Goal: Task Accomplishment & Management: Manage account settings

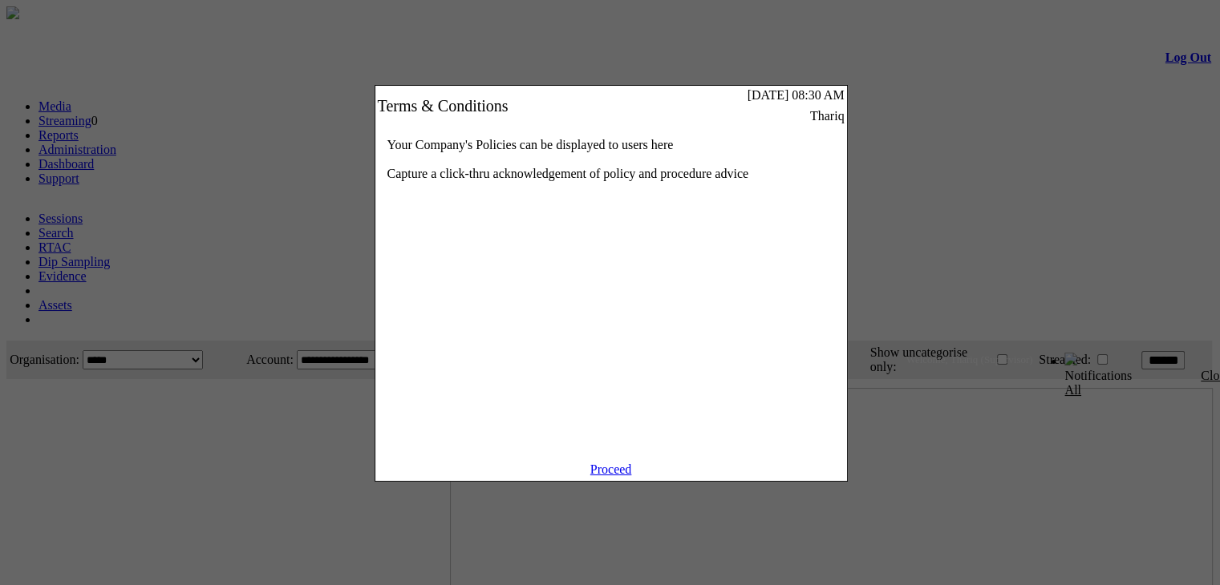
click at [600, 476] on link "Proceed" at bounding box center [611, 470] width 42 height 14
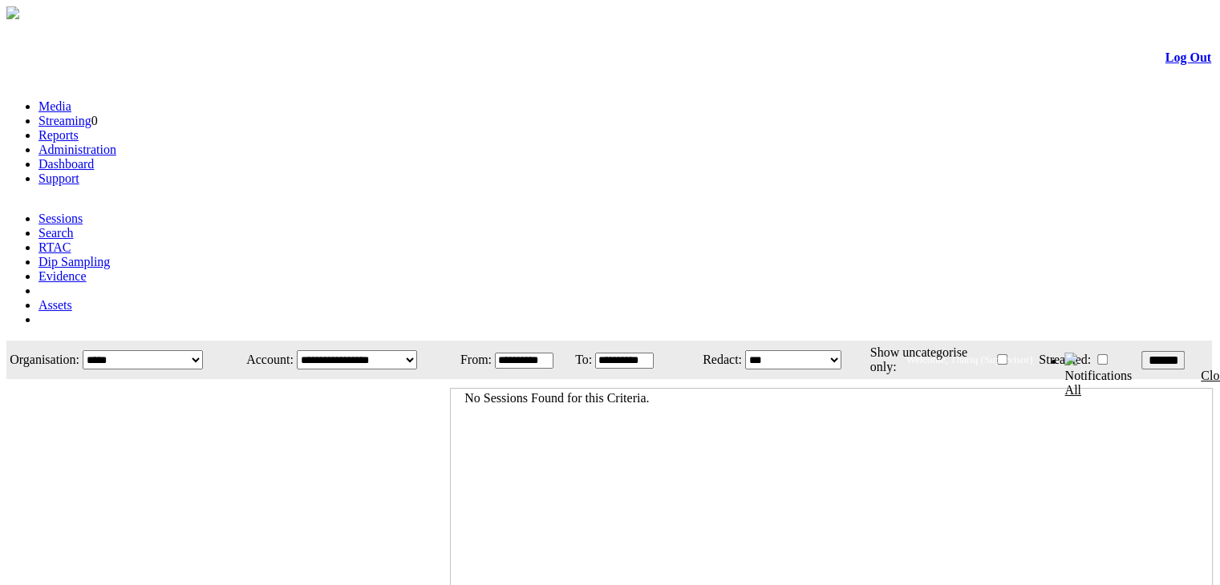
click at [359, 143] on li "Administration" at bounding box center [625, 150] width 1175 height 14
click at [116, 143] on link "Administration" at bounding box center [77, 150] width 78 height 14
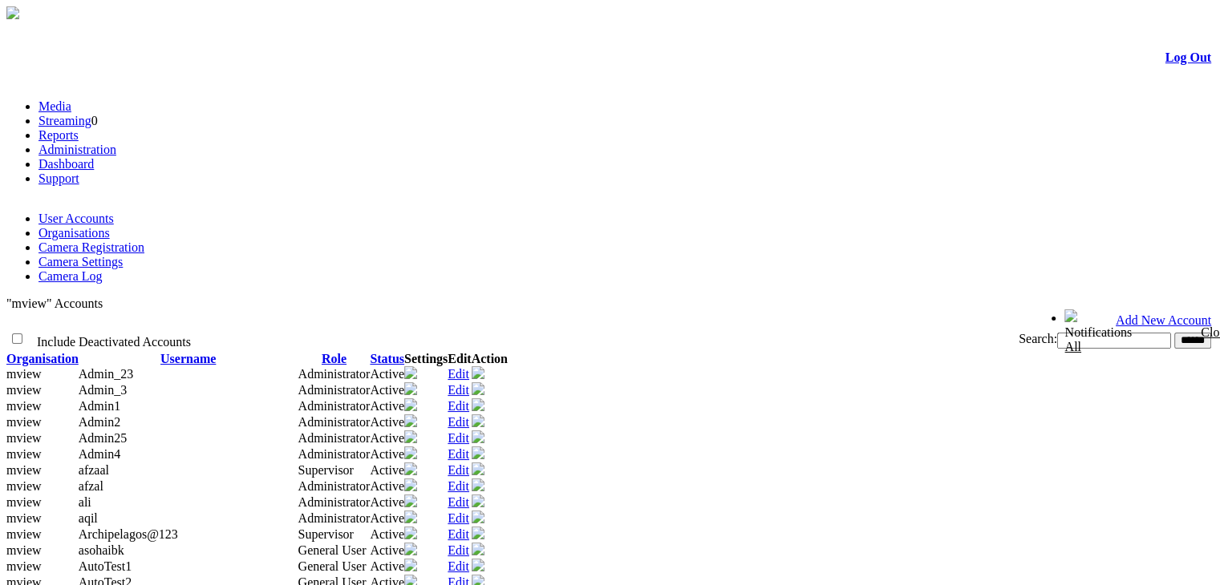
click at [110, 226] on link "Organisations" at bounding box center [73, 233] width 71 height 14
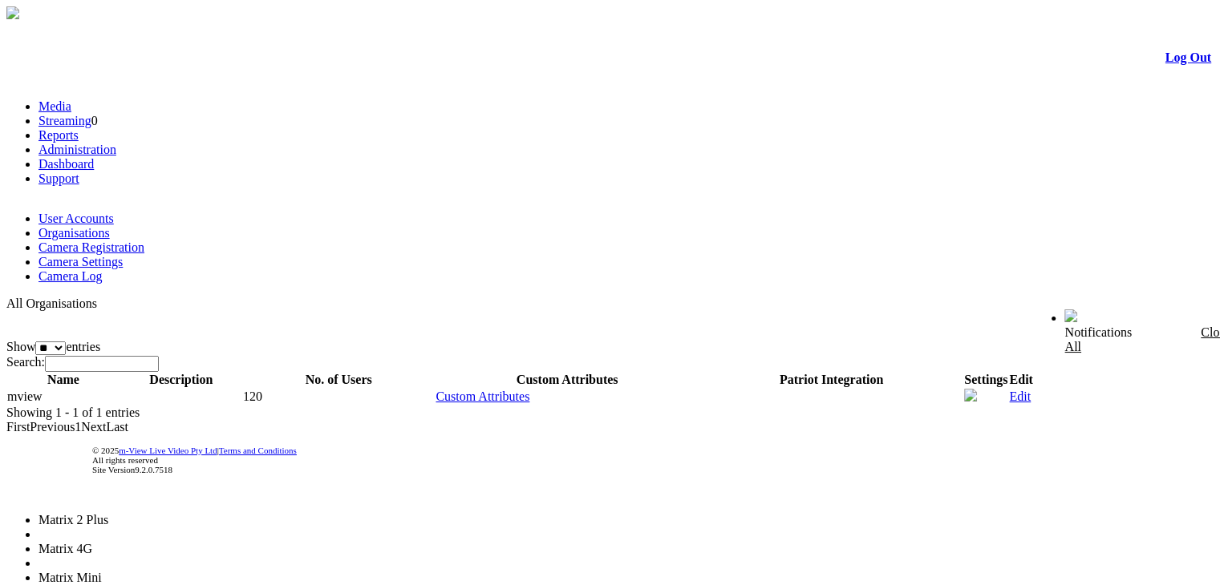
click at [164, 571] on li "Matrix Mini" at bounding box center [100, 578] width 125 height 14
click at [657, 350] on div "All Organisations Show ** ** *** entries Search: Name Description No. of Users …" at bounding box center [609, 366] width 1207 height 138
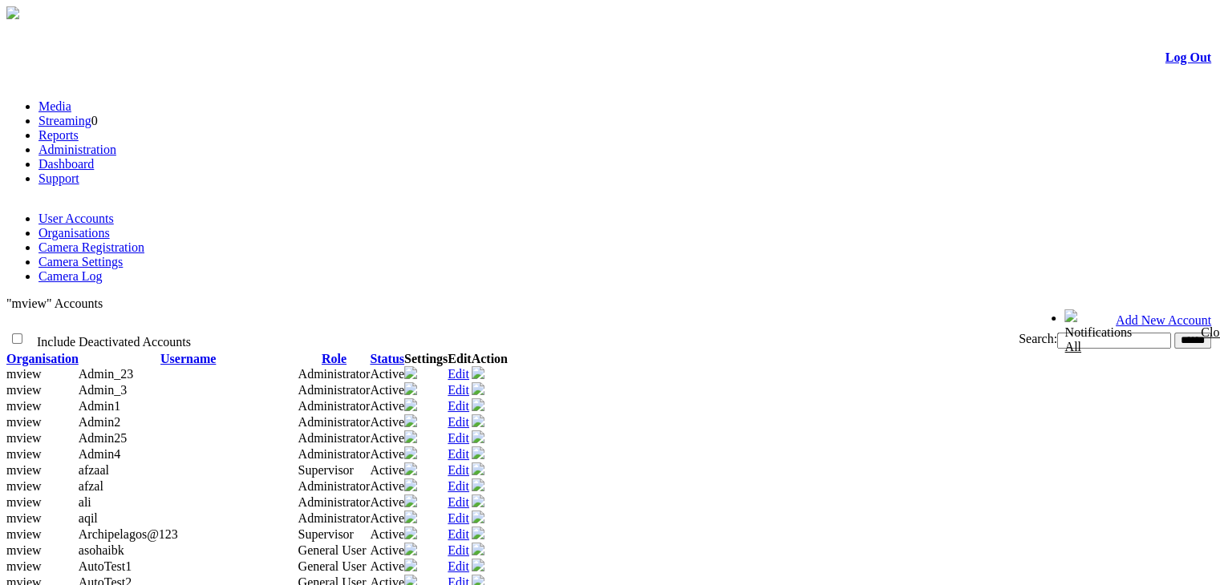
click at [110, 226] on link "Organisations" at bounding box center [73, 233] width 71 height 14
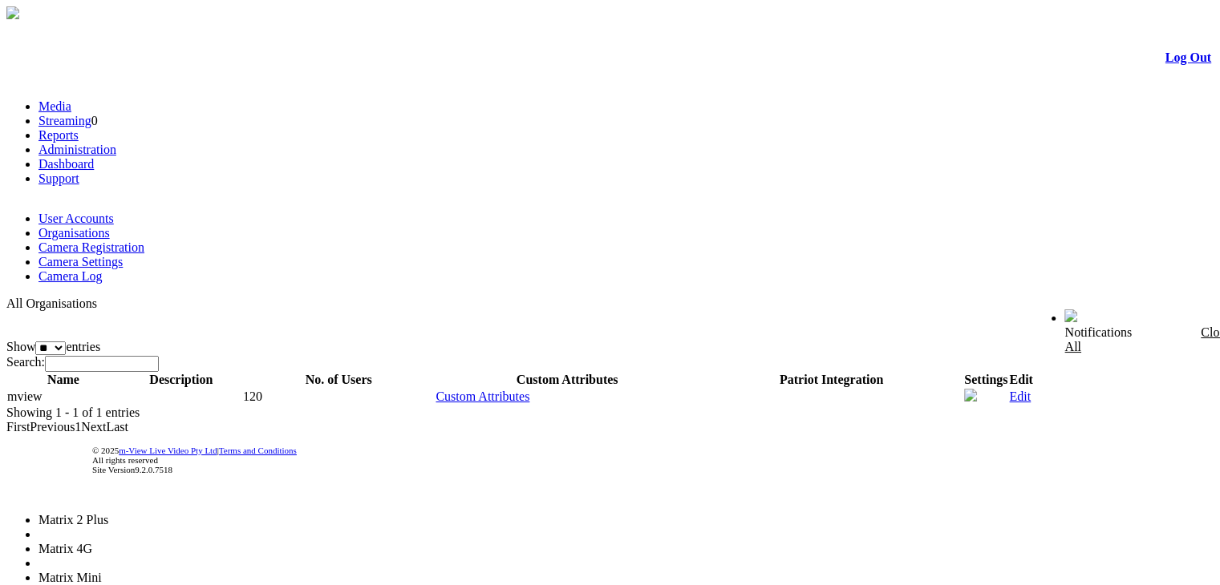
click at [92, 542] on span "Matrix 4G" at bounding box center [65, 549] width 54 height 14
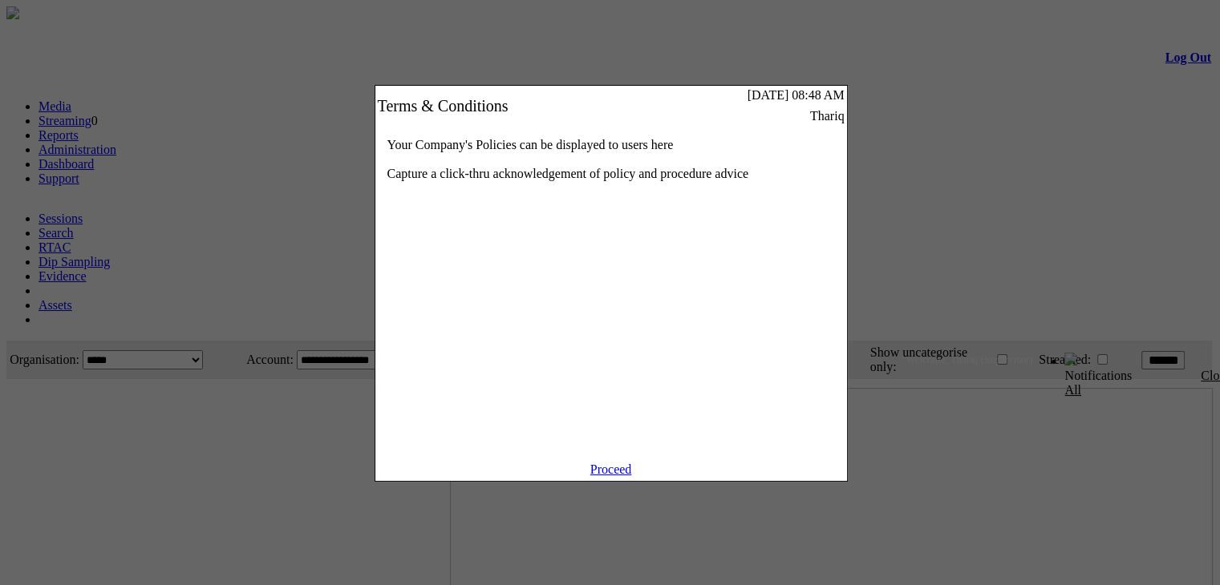
click at [619, 476] on link "Proceed" at bounding box center [611, 470] width 42 height 14
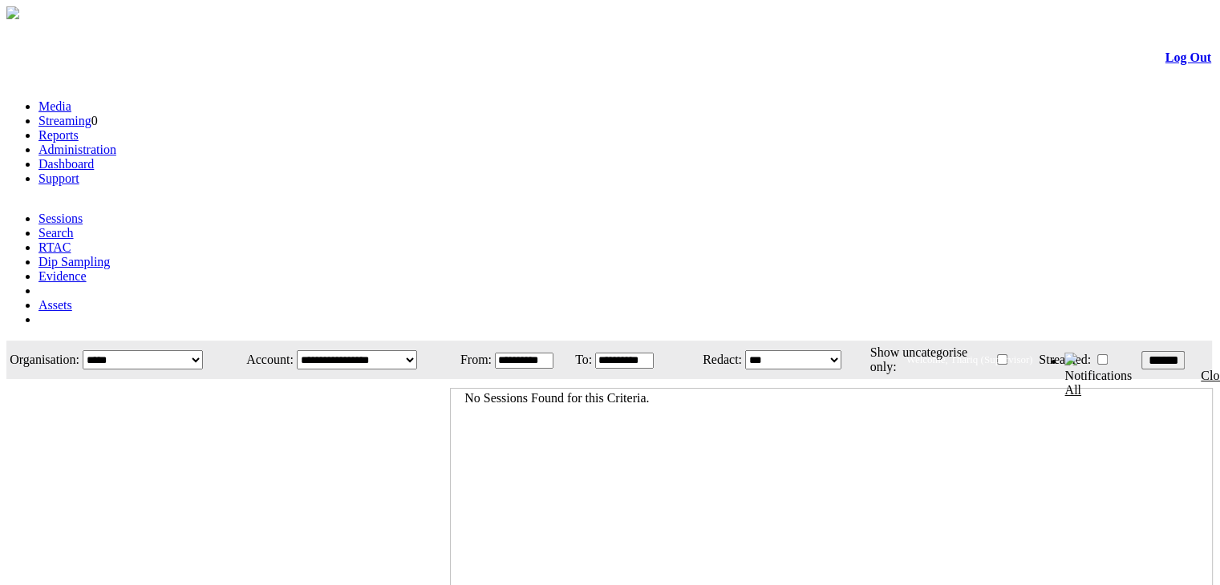
click at [116, 143] on link "Administration" at bounding box center [77, 150] width 78 height 14
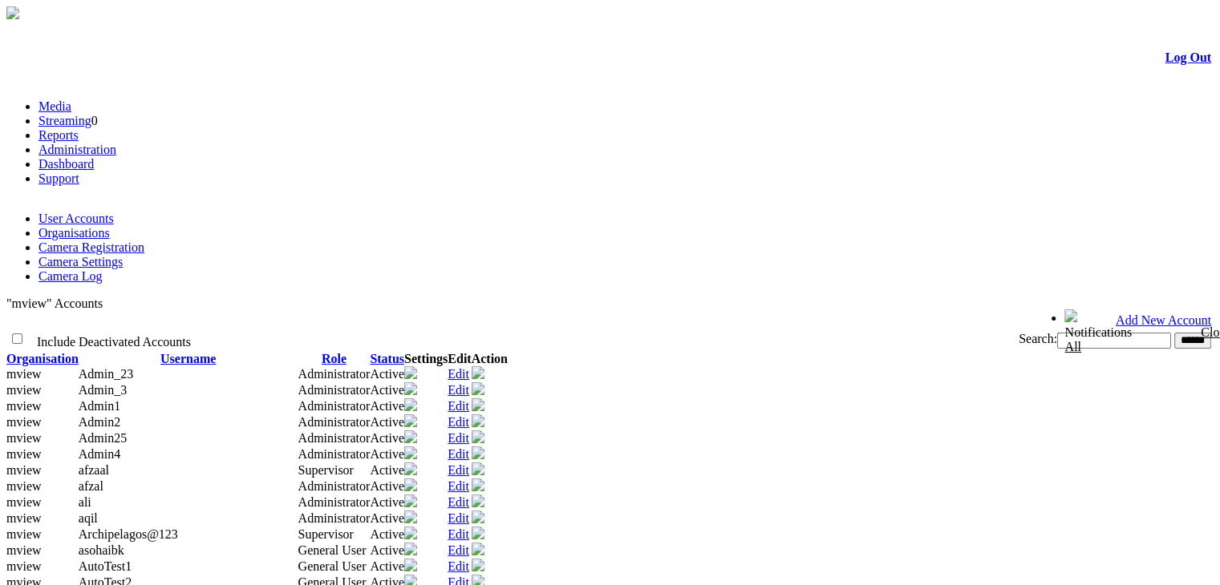
click at [285, 297] on div ""mview" Accounts Add New Account Include Deactivated Accounts Search: ****** Or…" at bounding box center [609, 521] width 1207 height 448
click at [123, 255] on link "Camera Settings" at bounding box center [80, 262] width 84 height 14
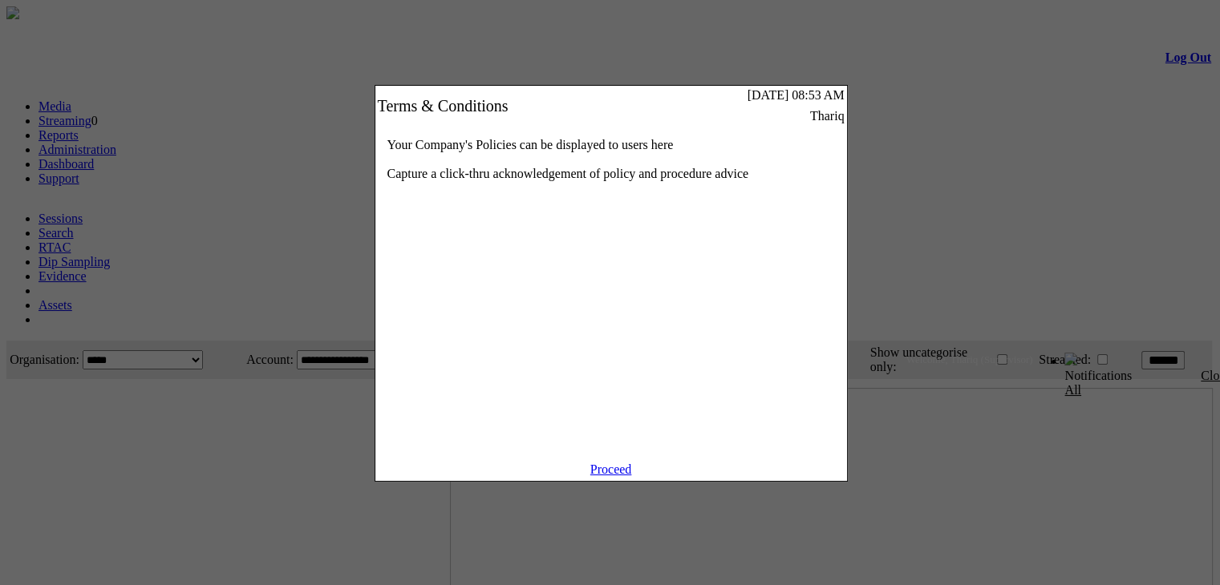
click at [604, 476] on link "Proceed" at bounding box center [611, 470] width 42 height 14
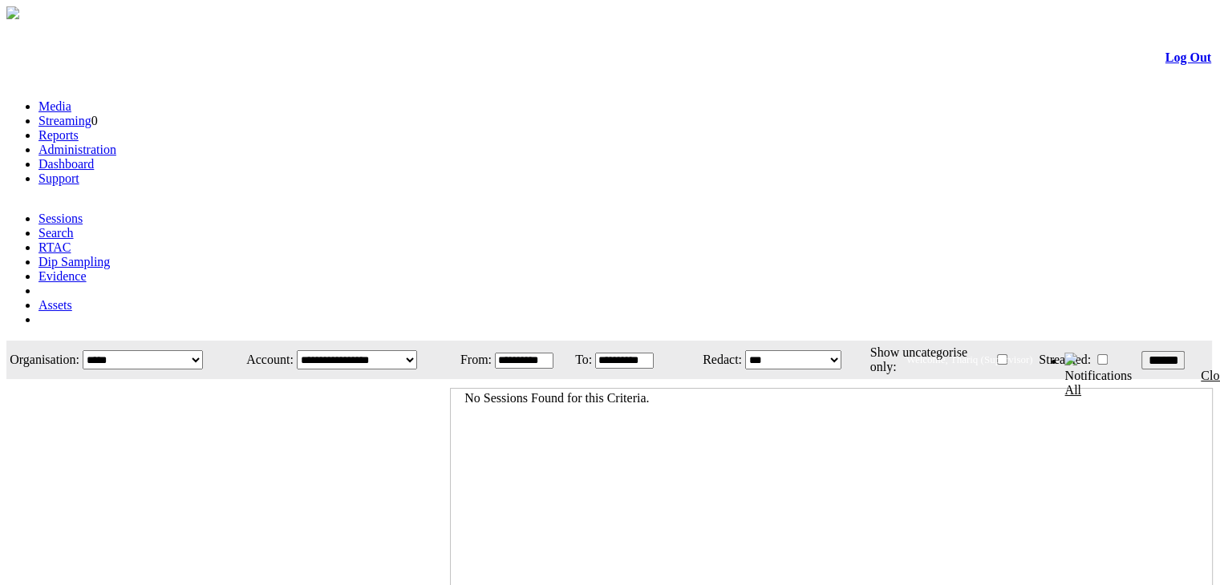
click at [116, 143] on link "Administration" at bounding box center [77, 150] width 78 height 14
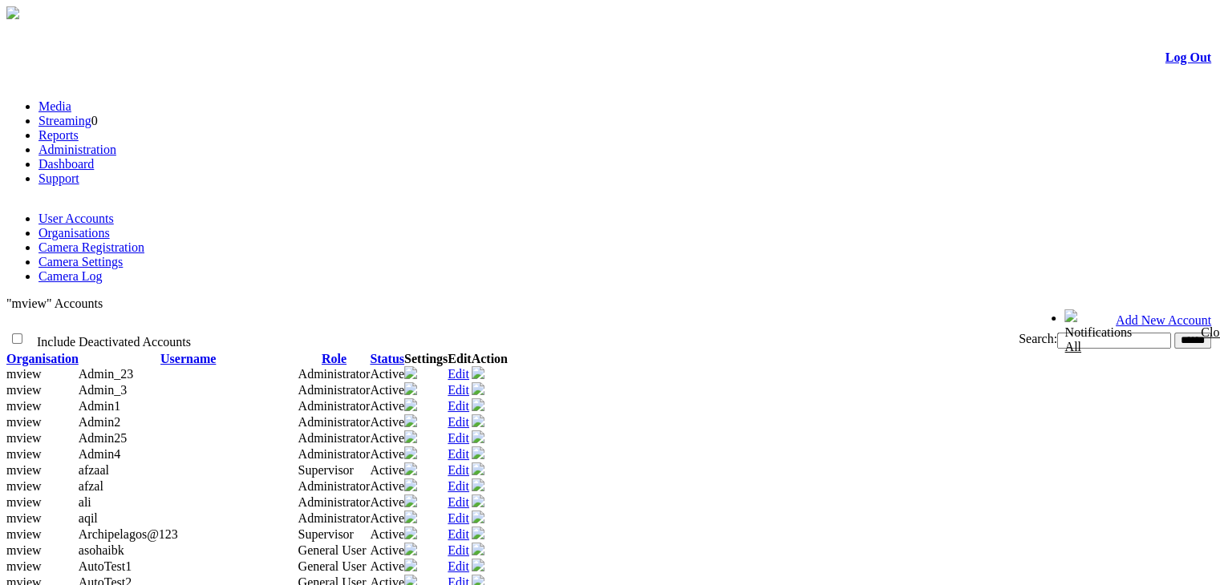
click at [123, 255] on link "Camera Settings" at bounding box center [80, 262] width 84 height 14
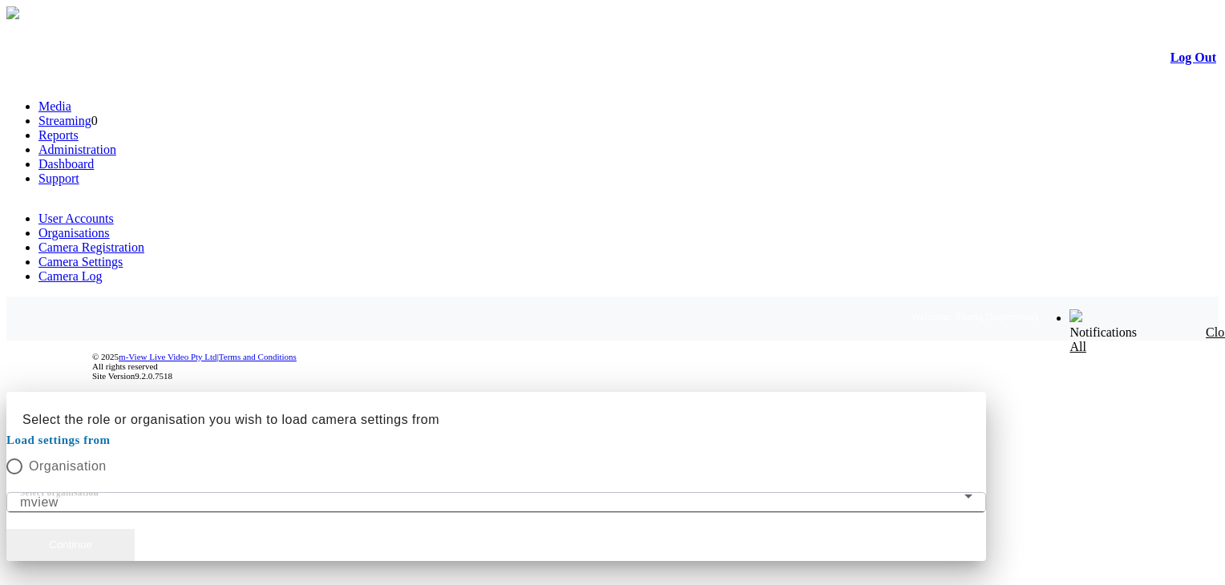
click at [135, 529] on button "Continue" at bounding box center [70, 545] width 128 height 32
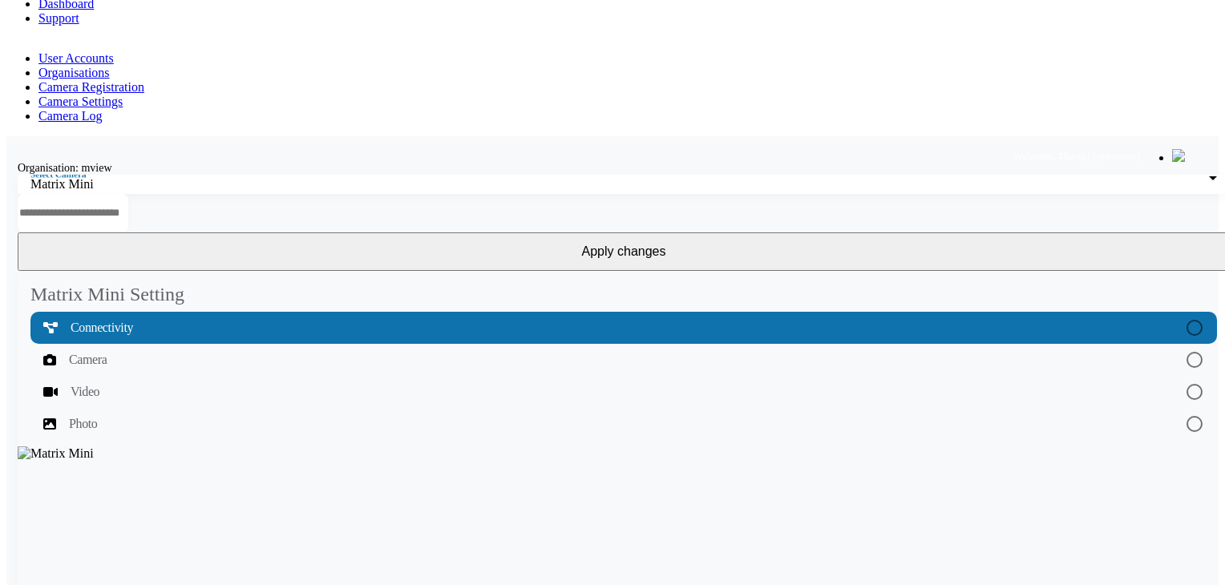
scroll to position [241, 0]
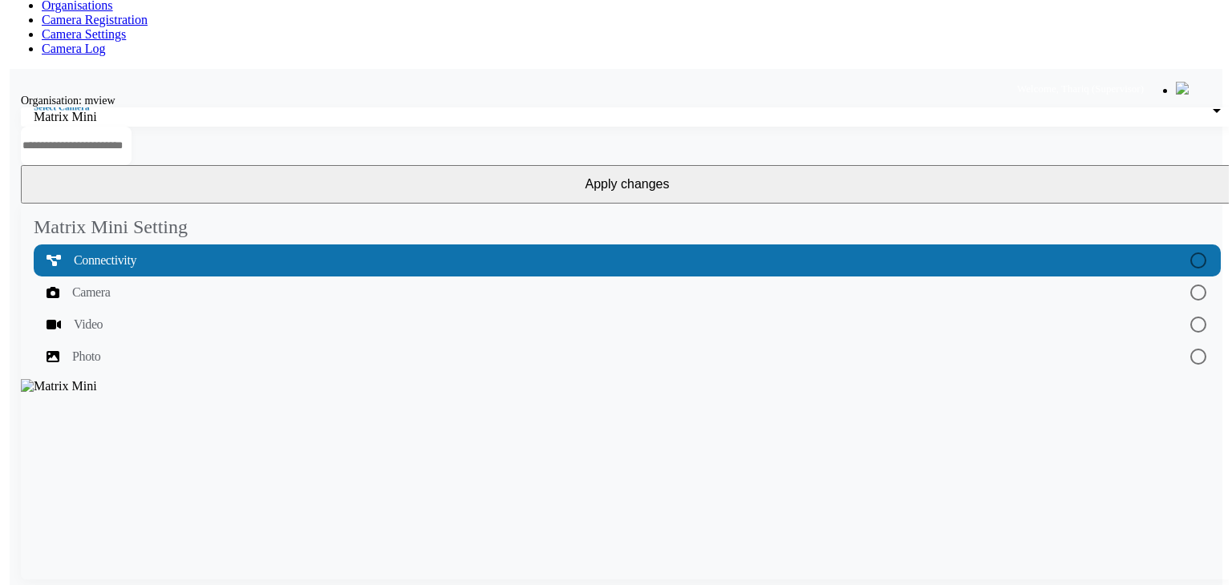
scroll to position [0, 0]
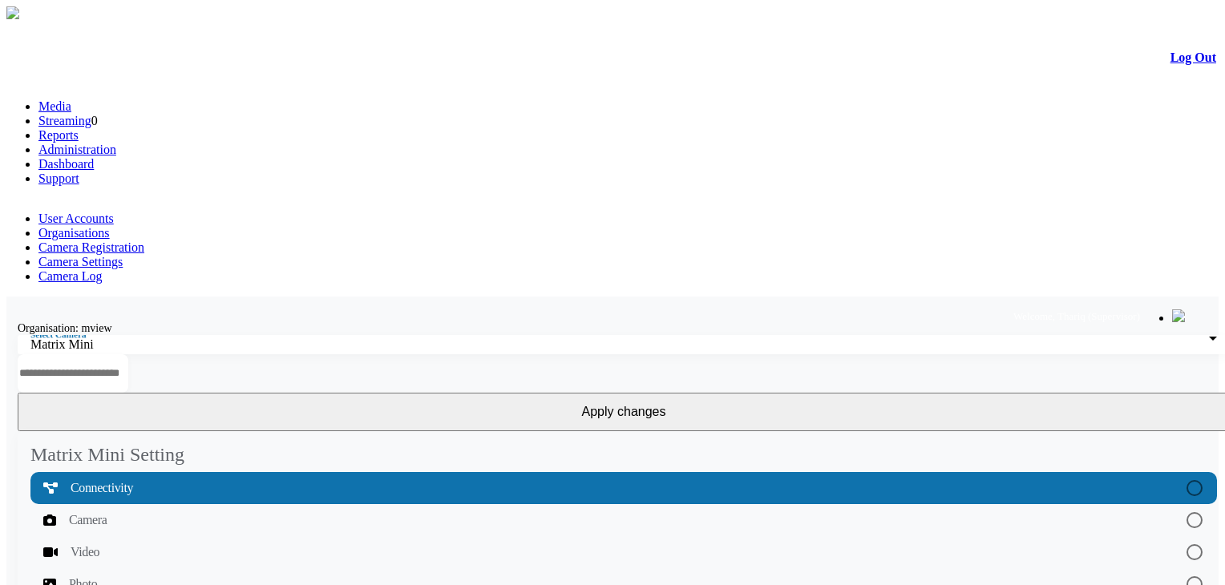
click at [137, 338] on div "Matrix Mini" at bounding box center [619, 345] width 1179 height 14
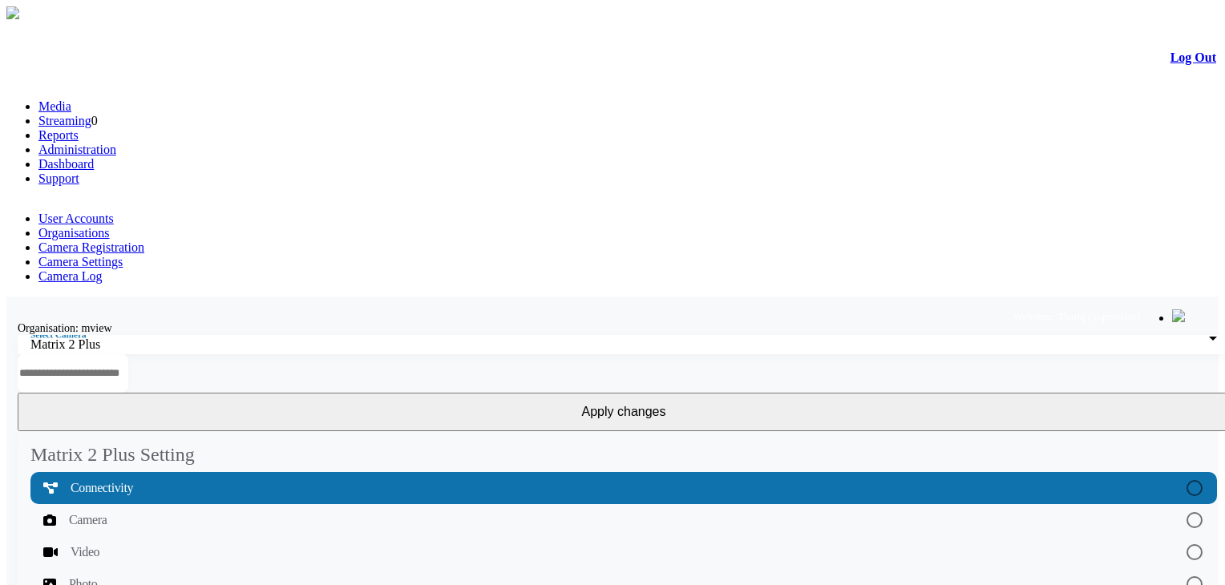
click at [100, 338] on span "Matrix 2 Plus" at bounding box center [65, 345] width 70 height 14
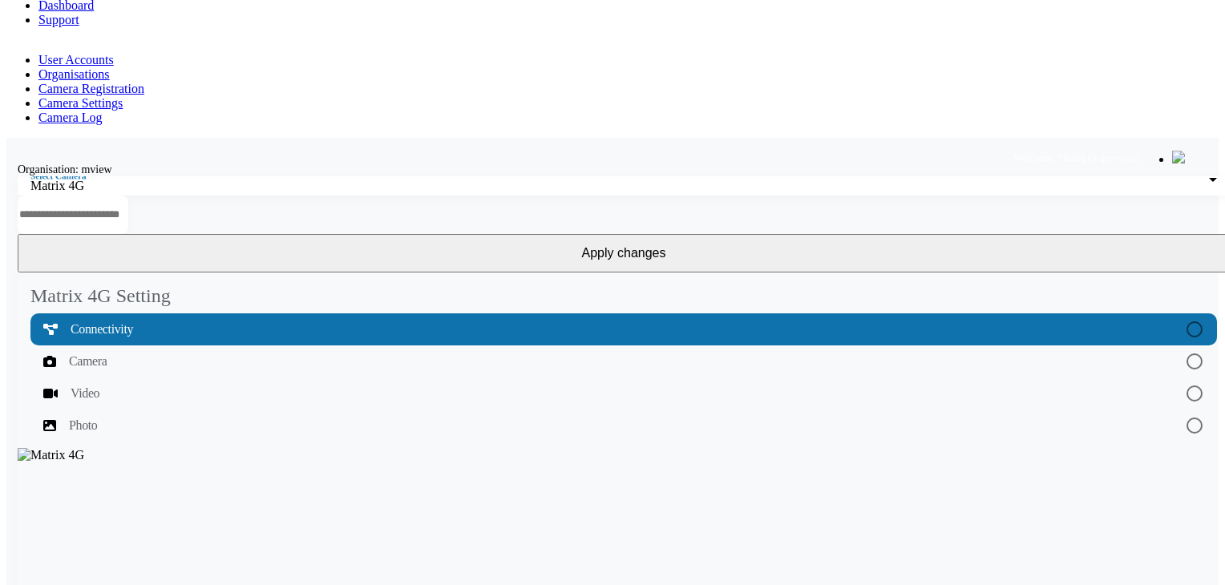
scroll to position [160, 0]
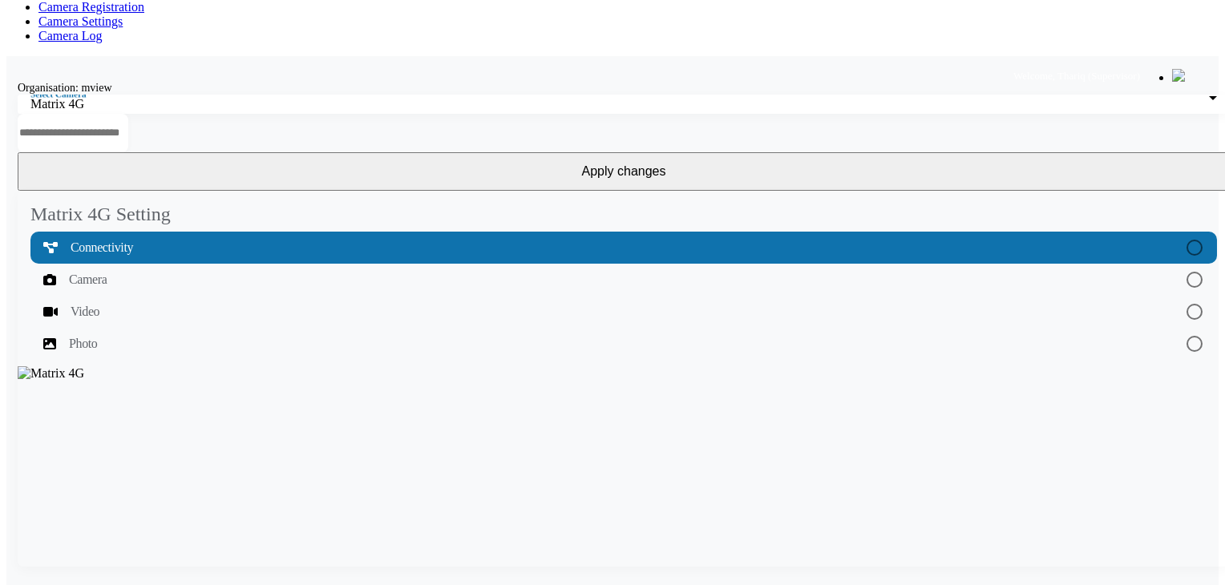
scroll to position [0, 0]
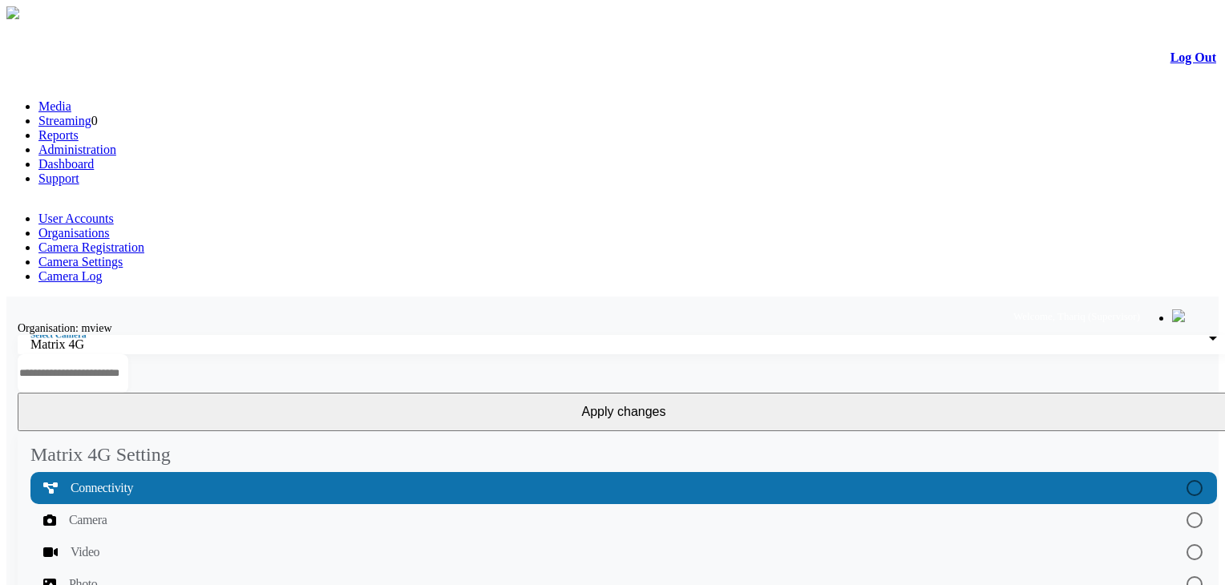
click at [140, 338] on div "Matrix 4G" at bounding box center [619, 345] width 1179 height 14
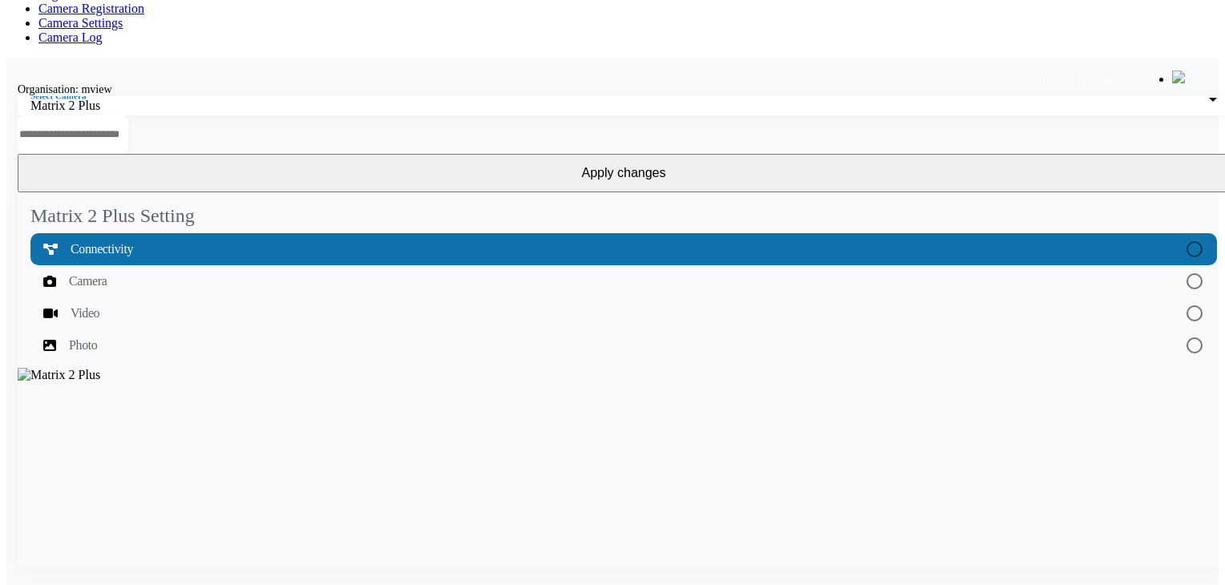
scroll to position [289, 0]
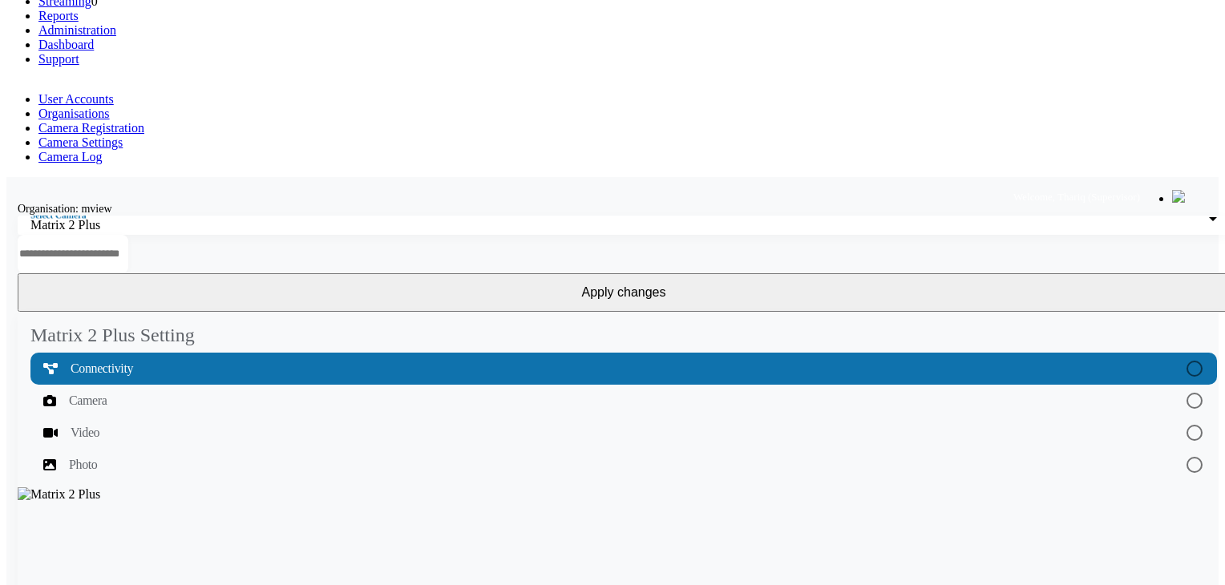
scroll to position [0, 0]
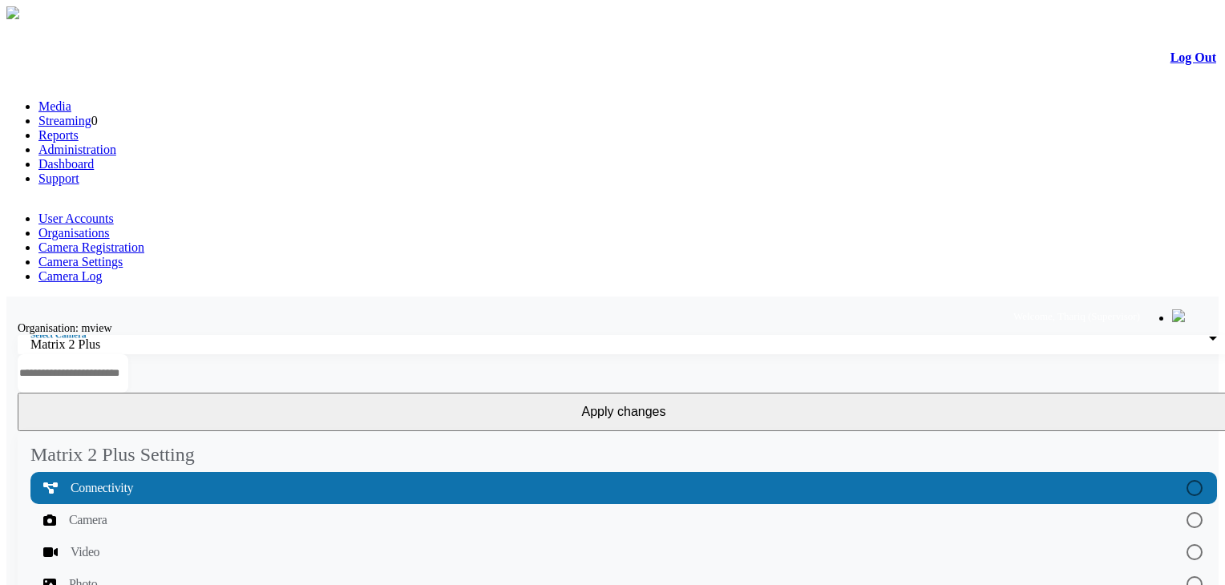
click at [110, 226] on link "Organisations" at bounding box center [73, 233] width 71 height 14
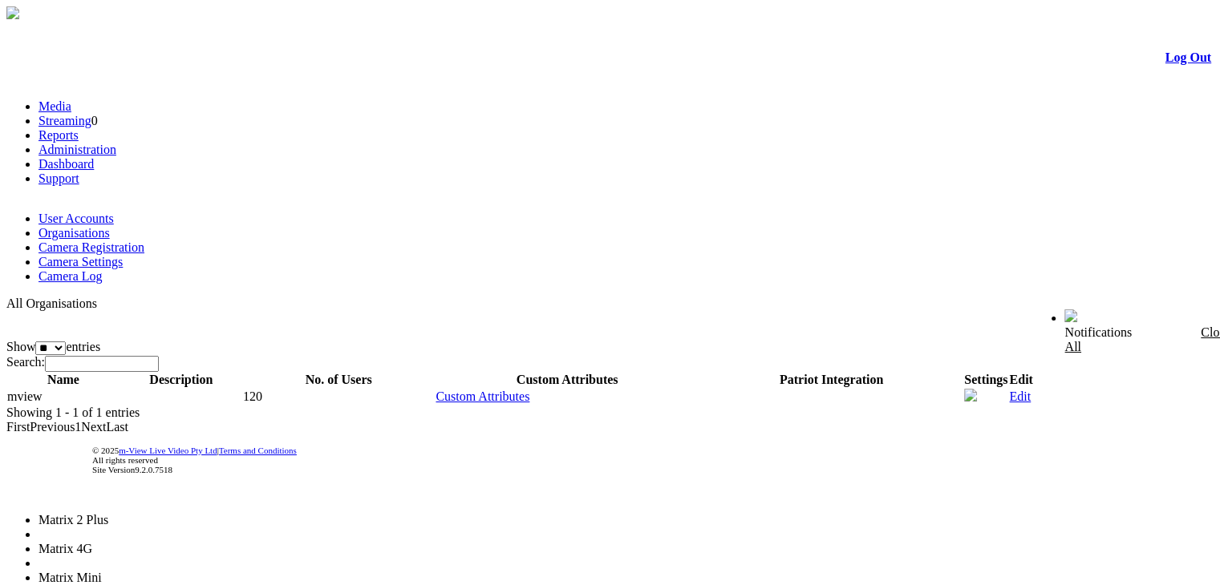
click at [164, 571] on li "Matrix Mini" at bounding box center [100, 578] width 125 height 14
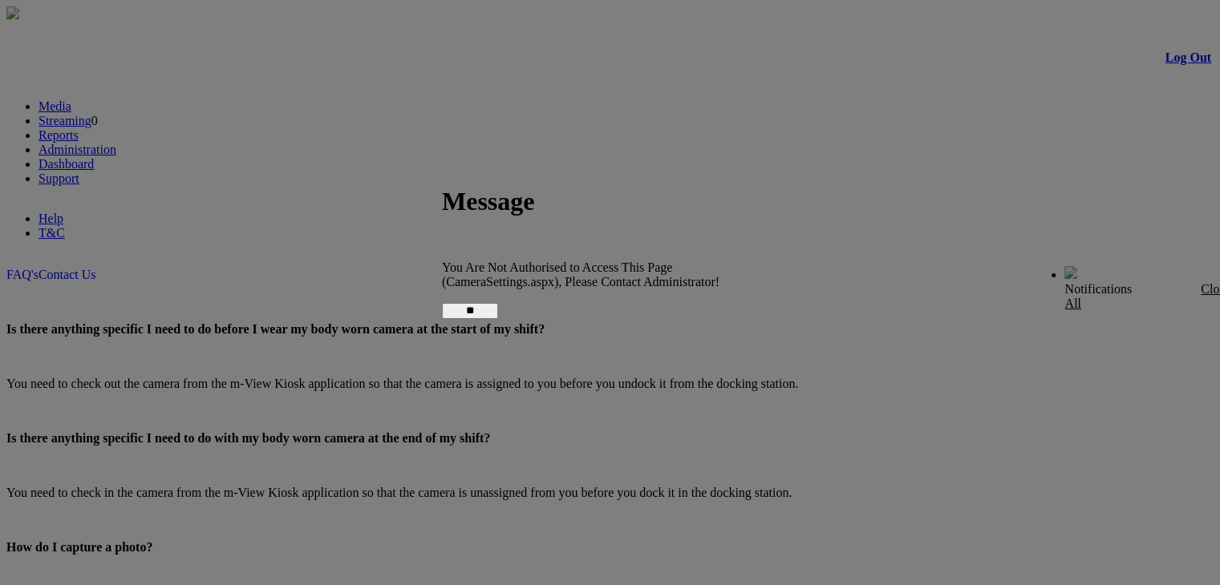
click at [498, 306] on input "**" at bounding box center [470, 311] width 56 height 16
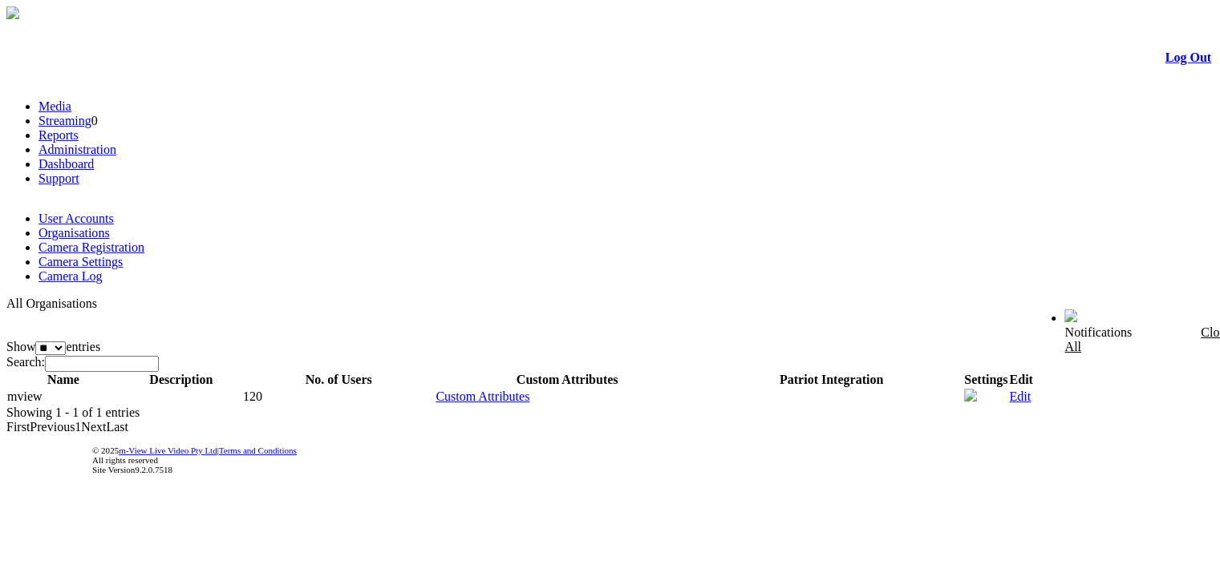
click at [1165, 63] on link "Log Out" at bounding box center [1188, 58] width 46 height 14
